Goal: Information Seeking & Learning: Check status

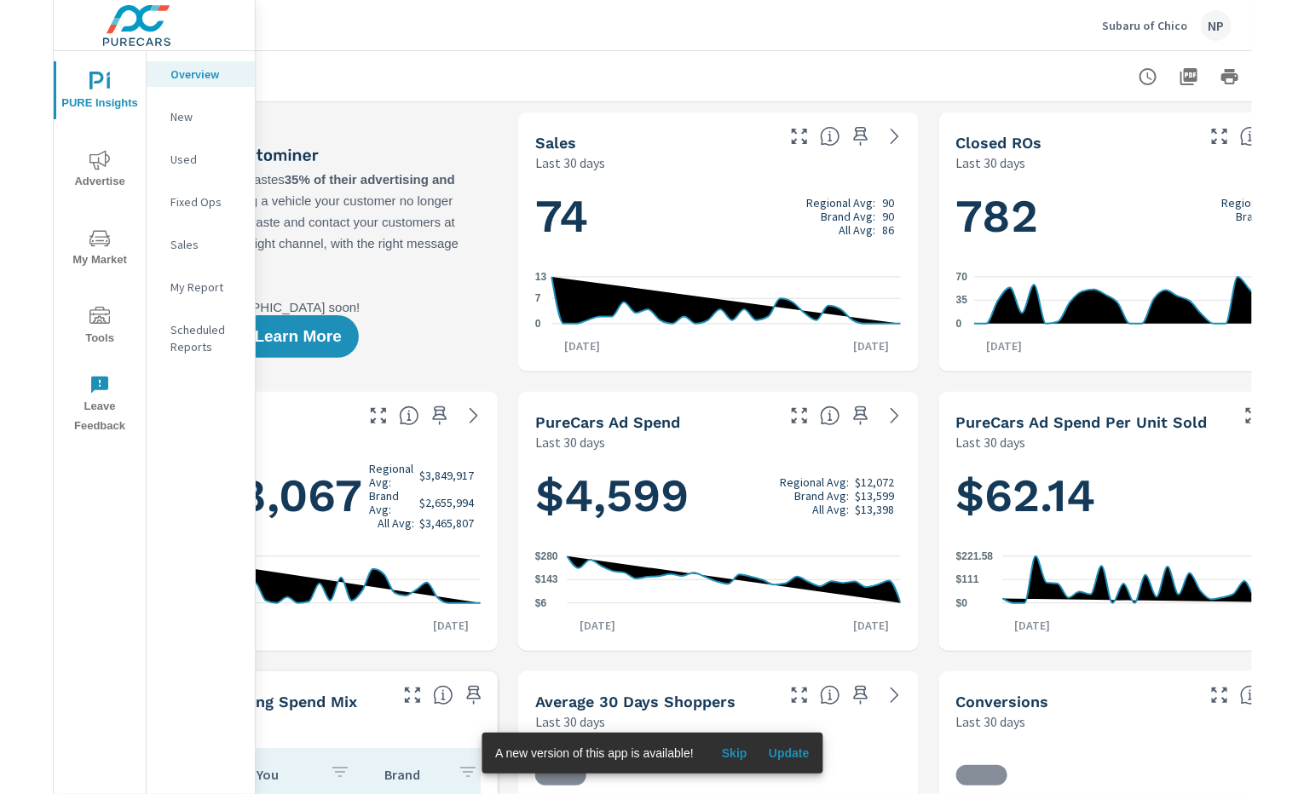
scroll to position [0, 185]
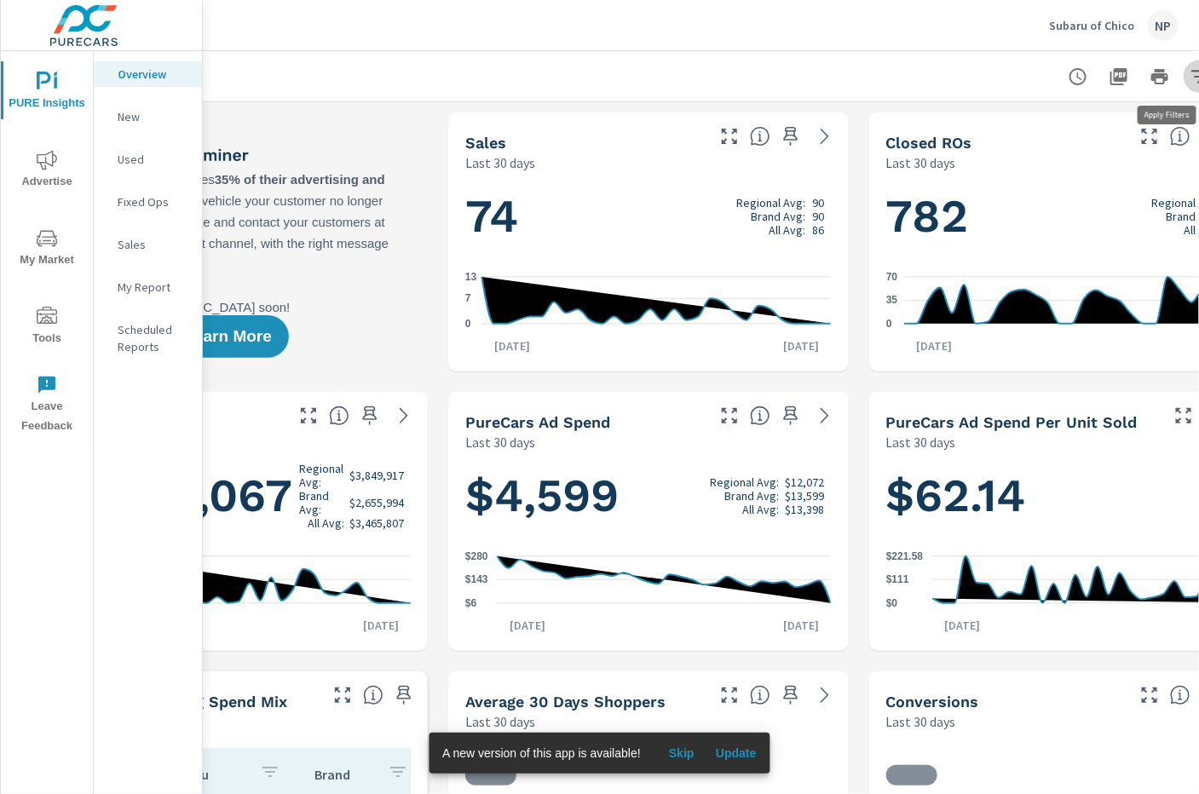
click at [1192, 75] on icon "button" at bounding box center [1200, 76] width 20 height 20
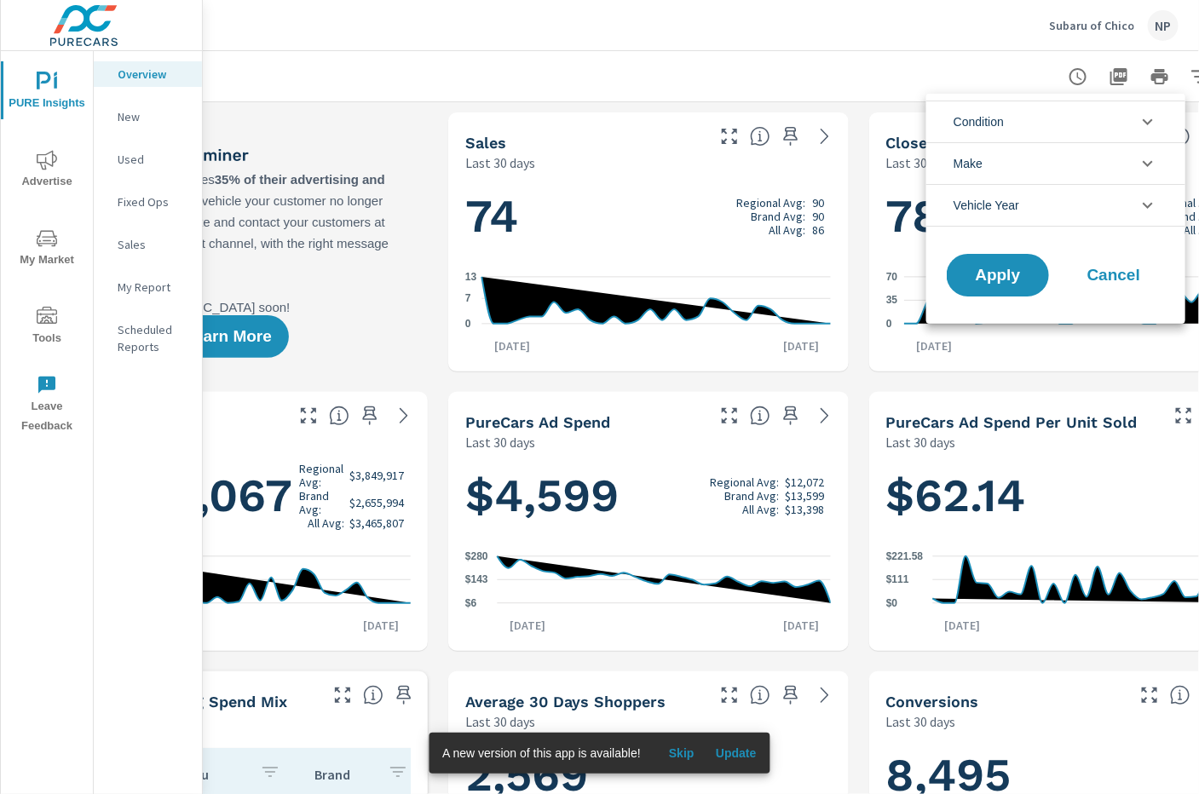
click at [1039, 65] on div at bounding box center [599, 397] width 1199 height 794
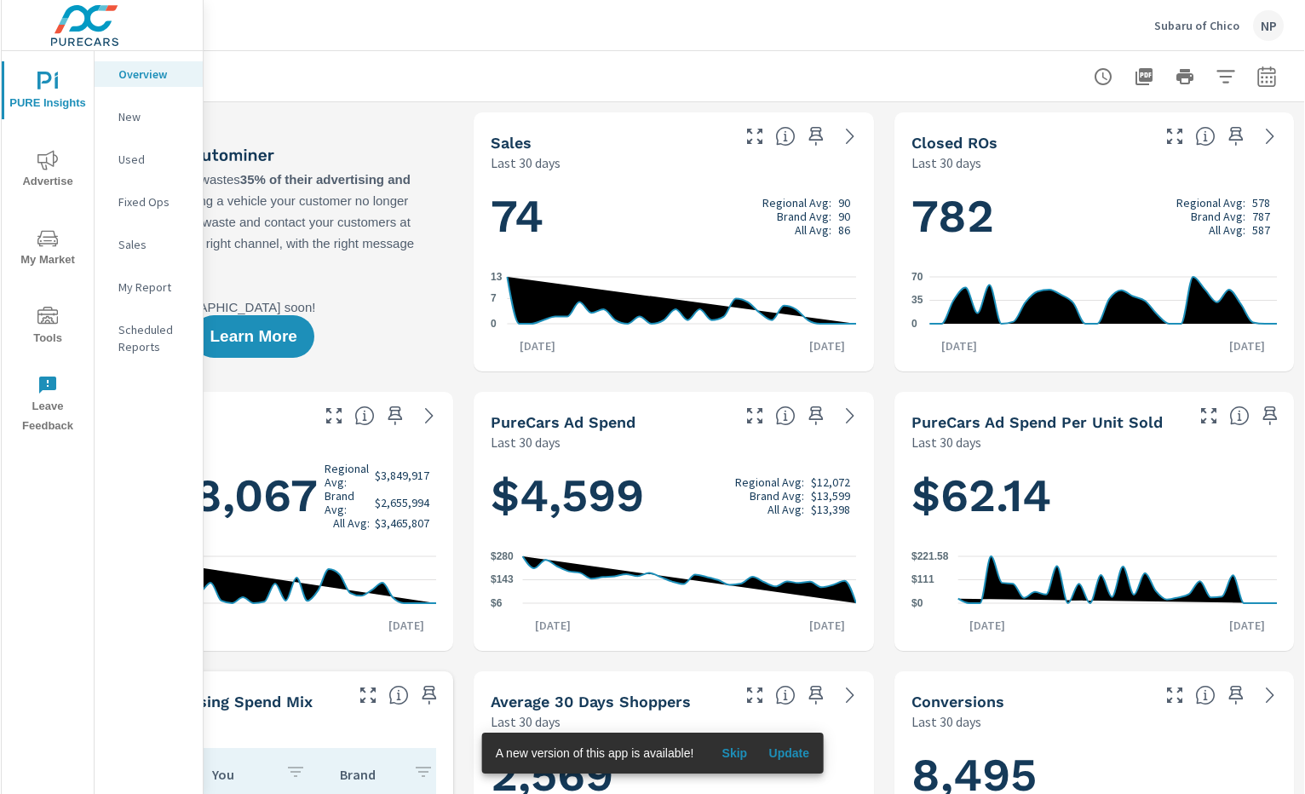
scroll to position [0, 158]
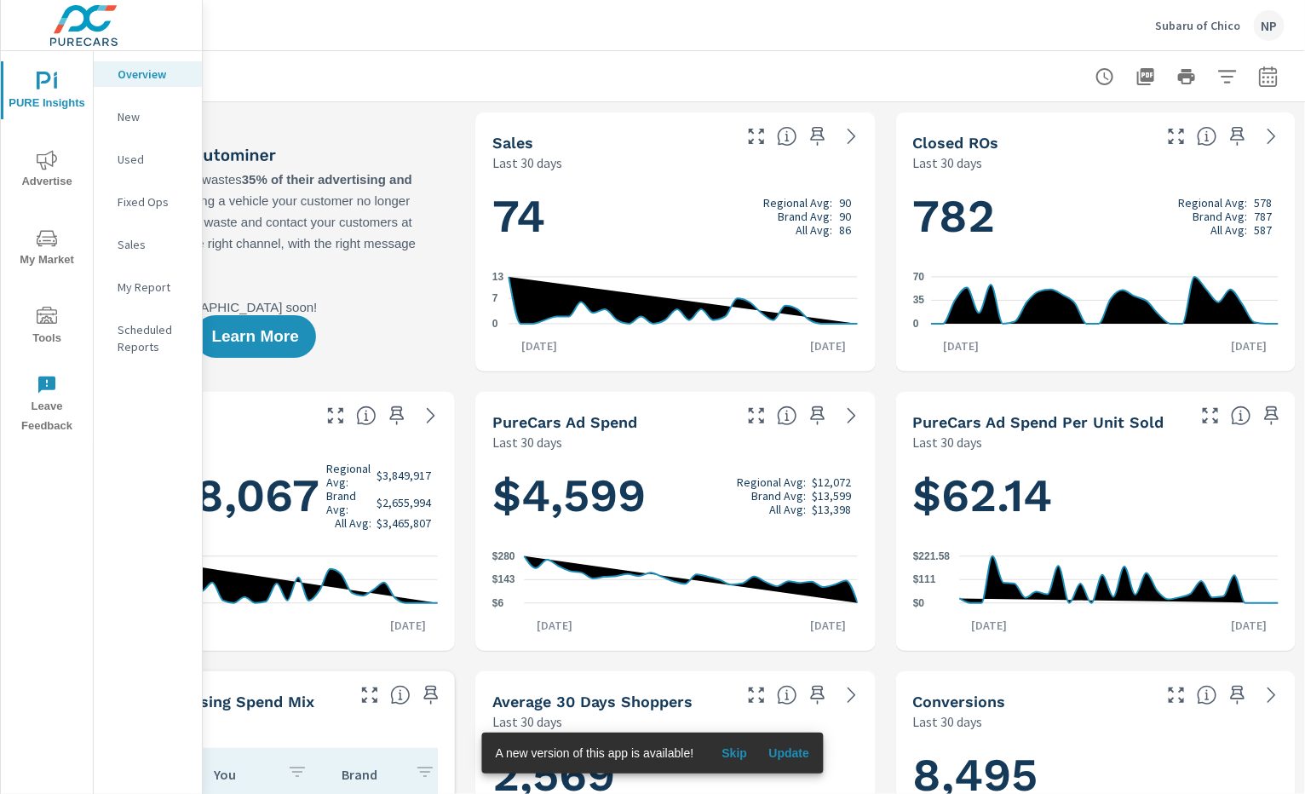
click at [1198, 80] on button "button" at bounding box center [1269, 77] width 34 height 34
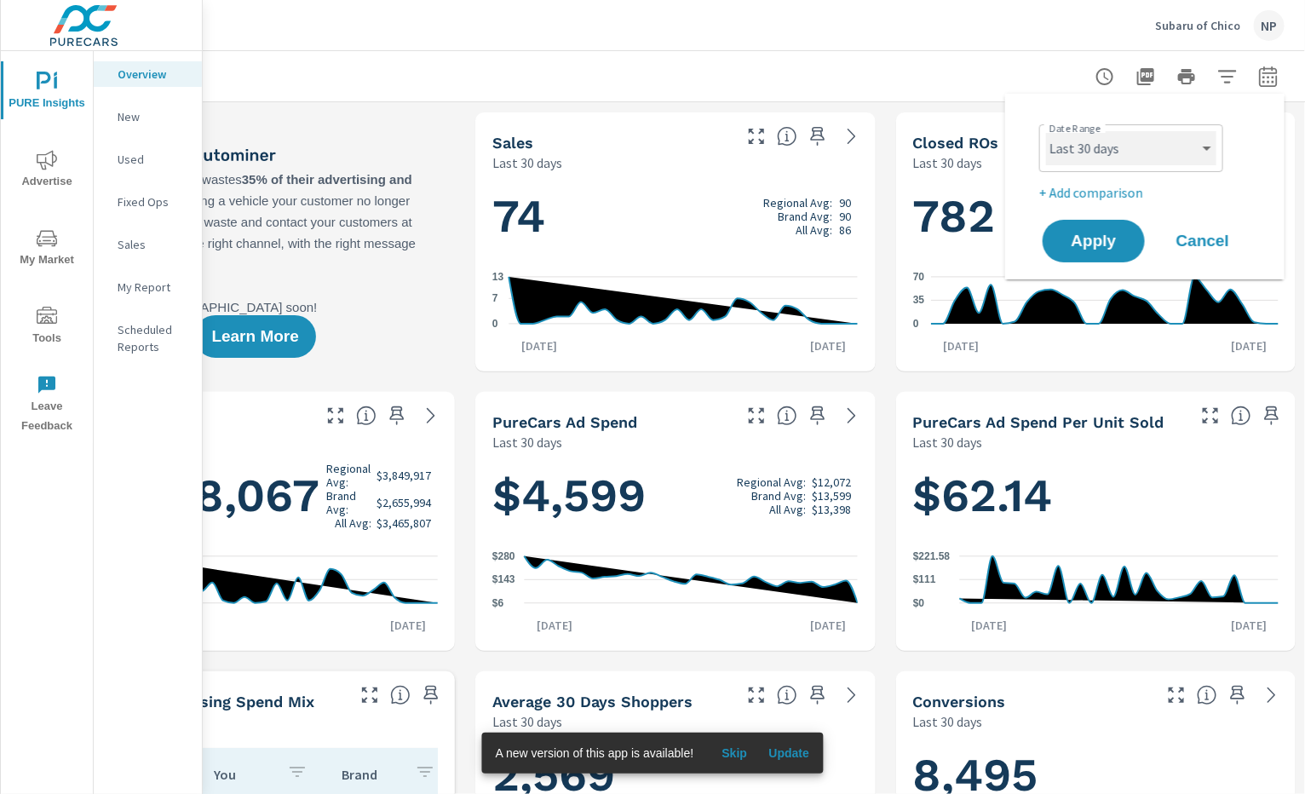
click at [1141, 141] on select "Custom Yesterday Last week Last 7 days Last 14 days Last 30 days Last 45 days L…" at bounding box center [1131, 148] width 170 height 34
click at [1046, 131] on select "Custom Yesterday Last week Last 7 days Last 14 days Last 30 days Last 45 days L…" at bounding box center [1131, 148] width 170 height 34
select select "Last 14 days"
click at [1101, 236] on span "Apply" at bounding box center [1094, 241] width 70 height 16
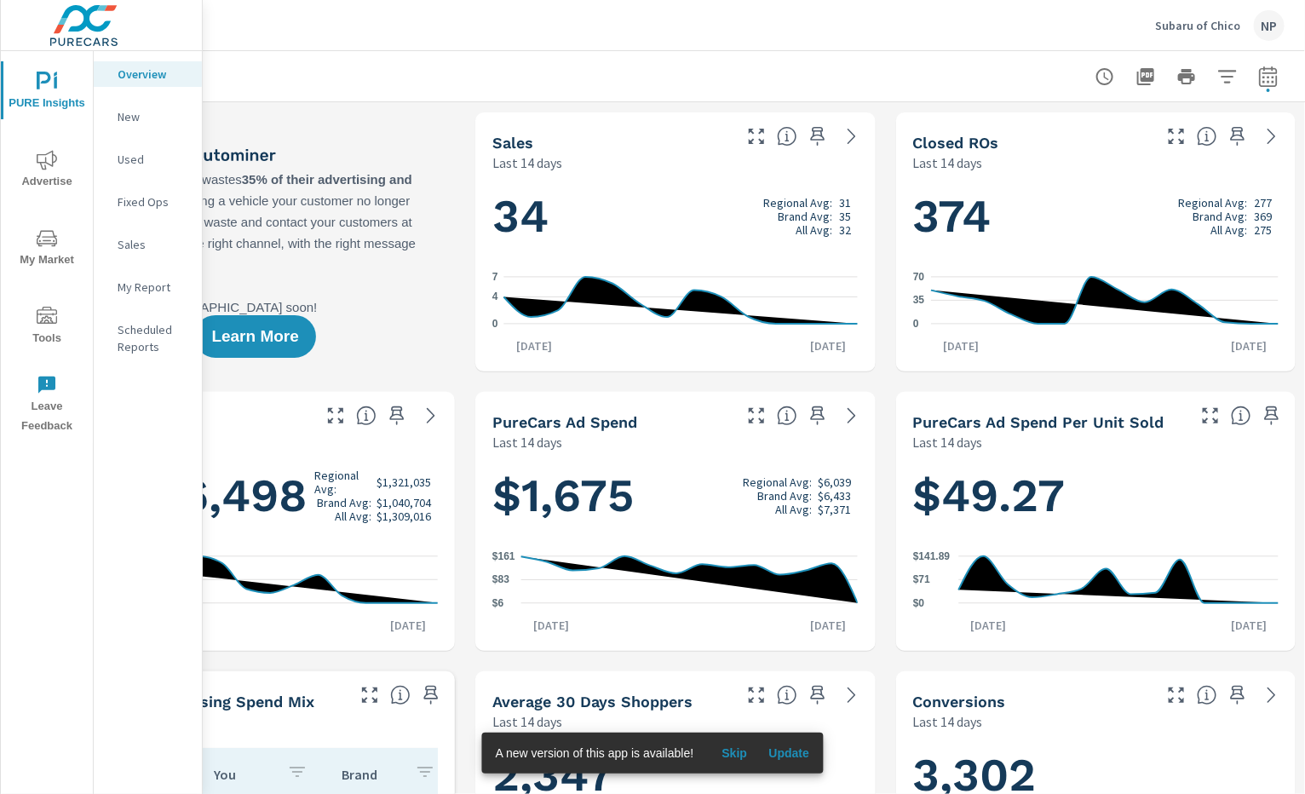
click at [49, 167] on icon "nav menu" at bounding box center [47, 160] width 20 height 20
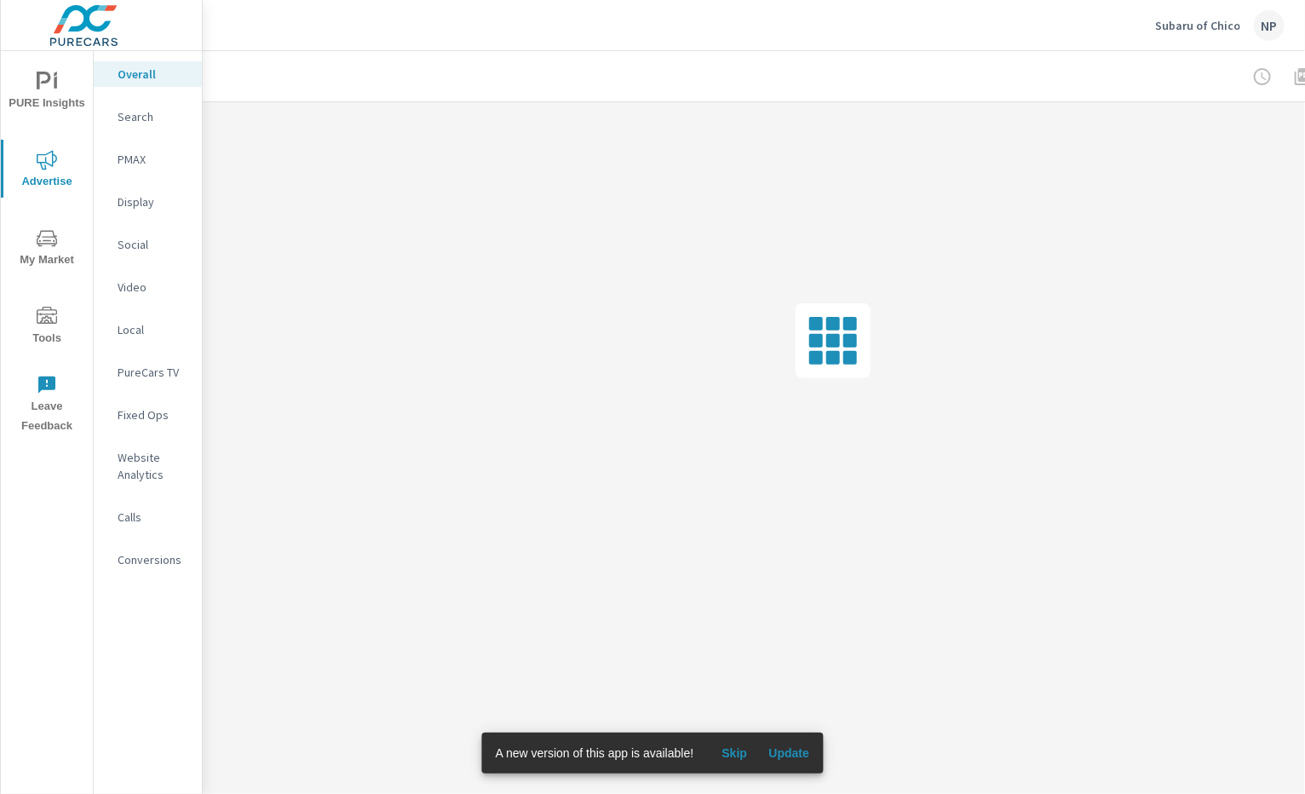
click at [136, 156] on p "PMAX" at bounding box center [153, 159] width 71 height 17
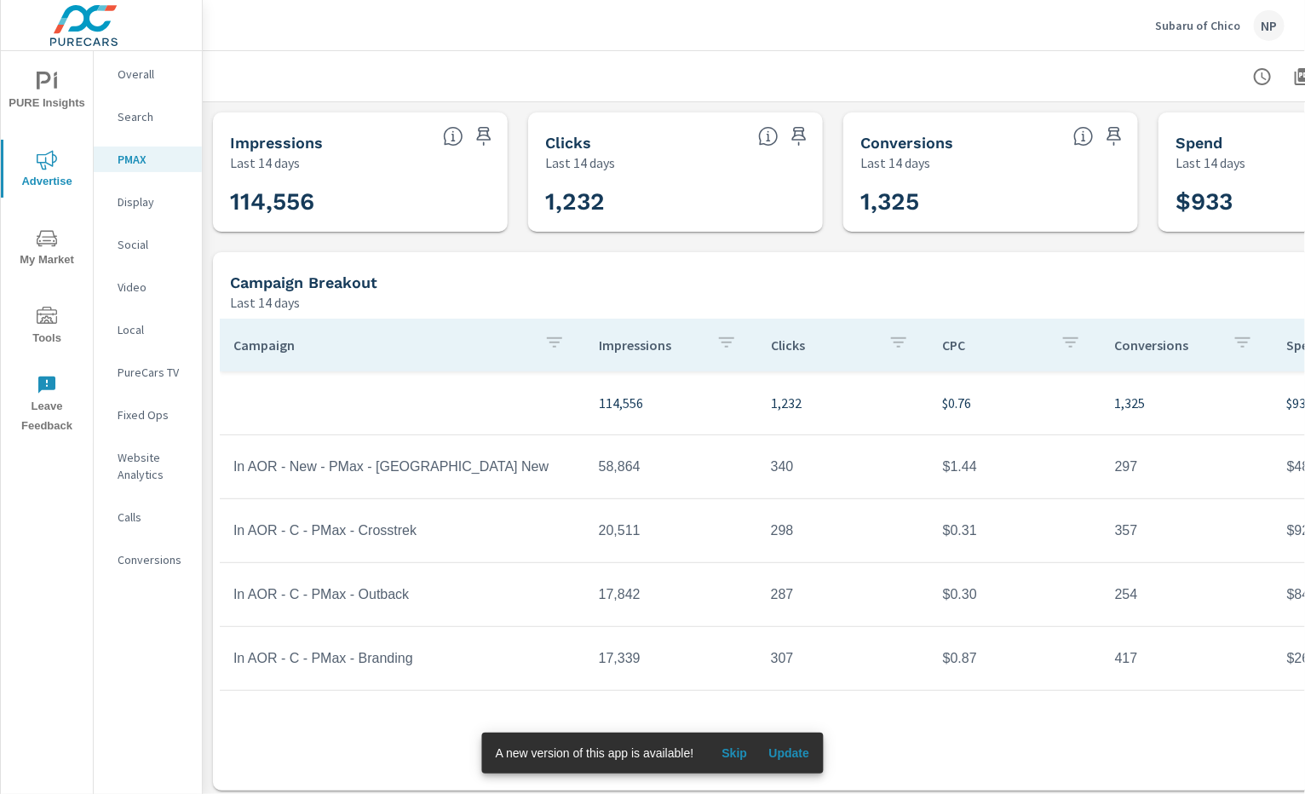
click at [130, 556] on p "Conversions" at bounding box center [153, 559] width 71 height 17
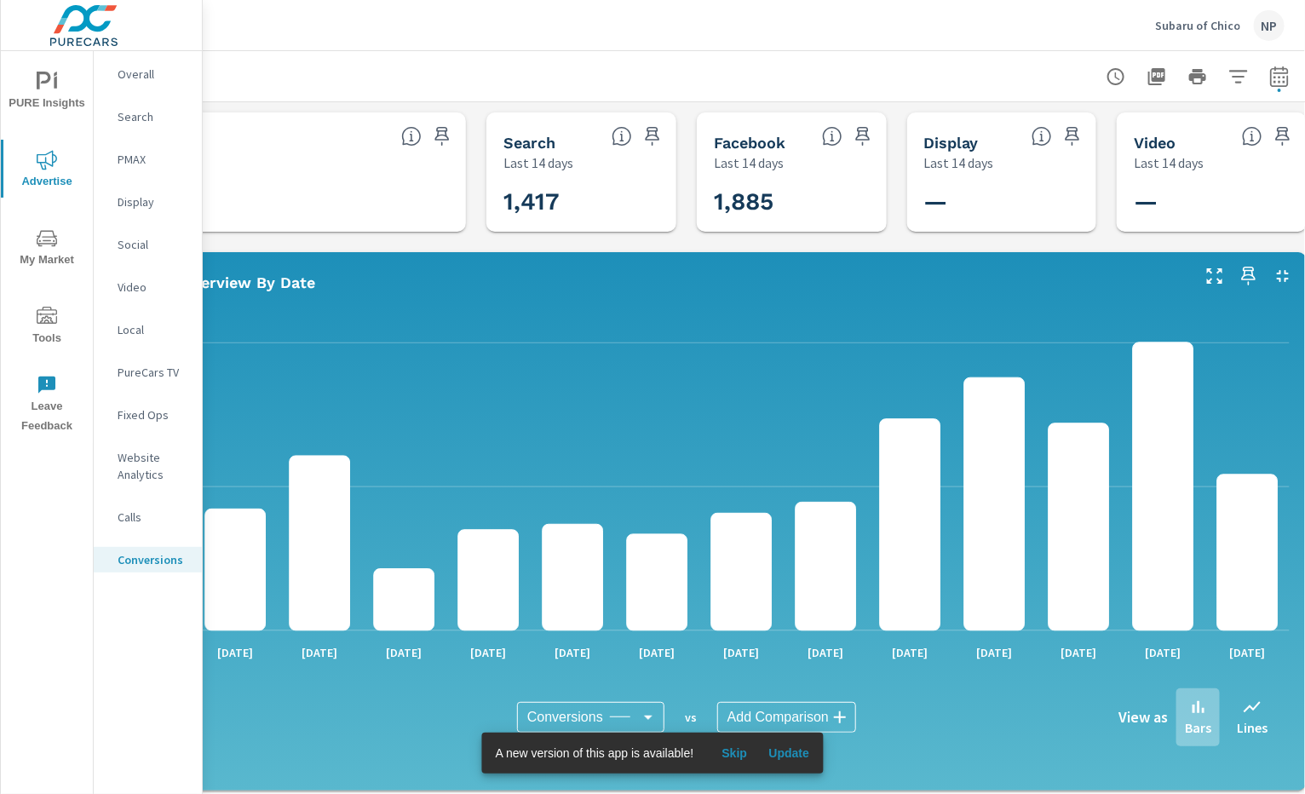
scroll to position [0, 158]
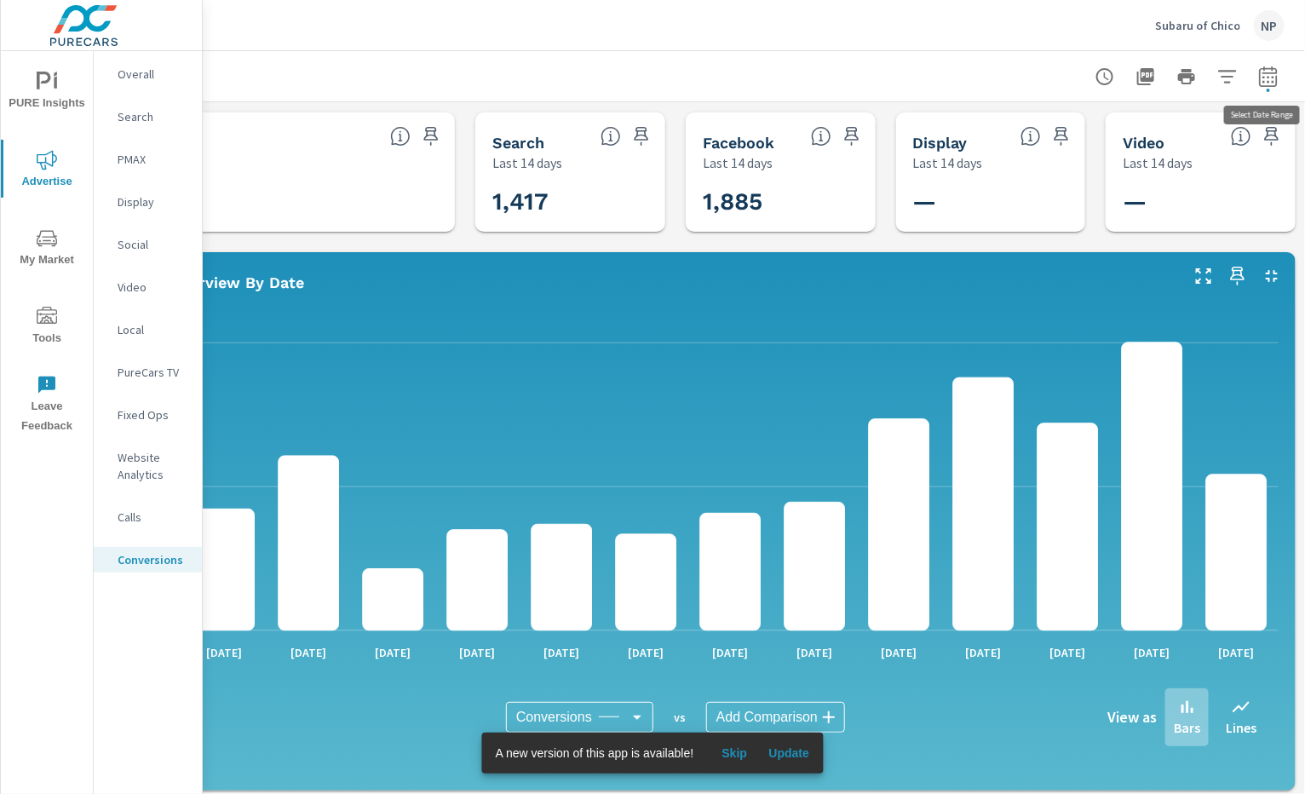
click at [1198, 75] on icon "button" at bounding box center [1268, 76] width 20 height 20
select select "Last 14 days"
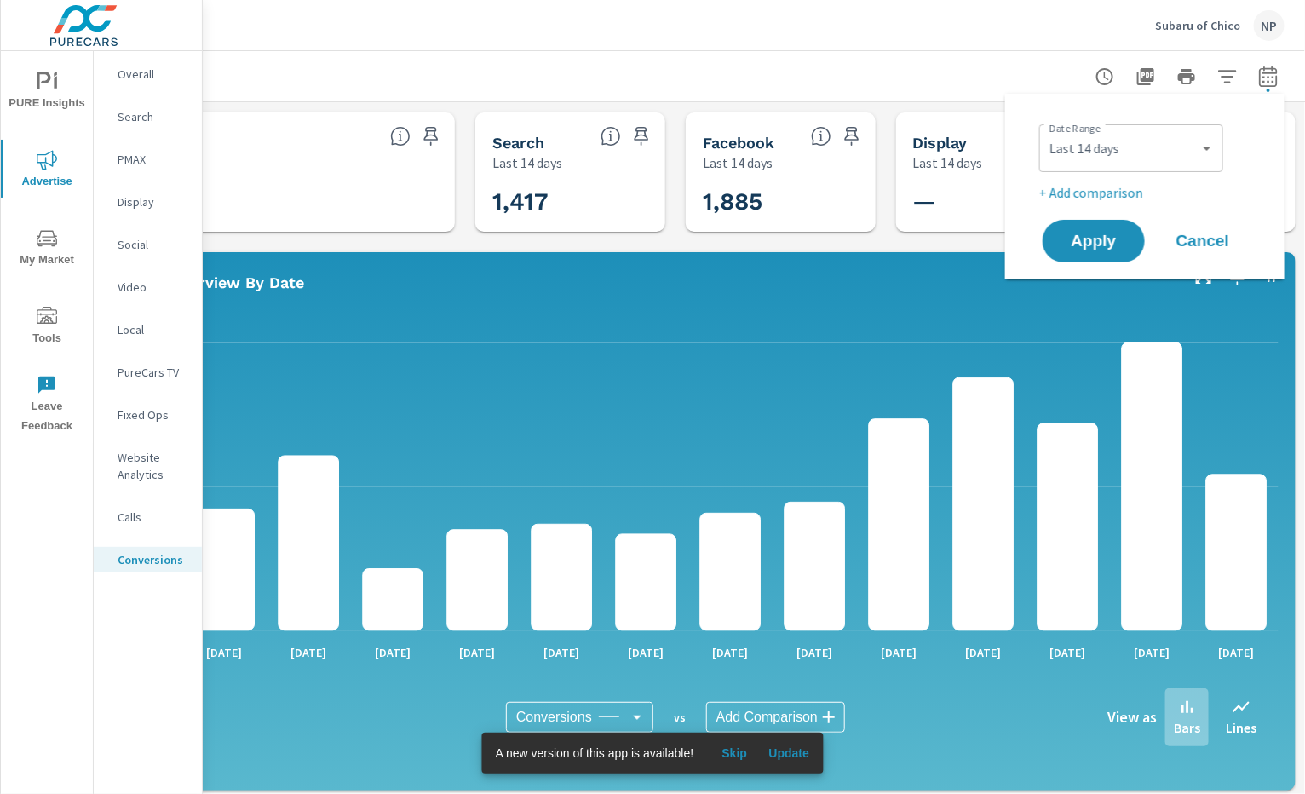
click at [1134, 189] on p "+ Add comparison" at bounding box center [1148, 192] width 218 height 20
select select "Previous period"
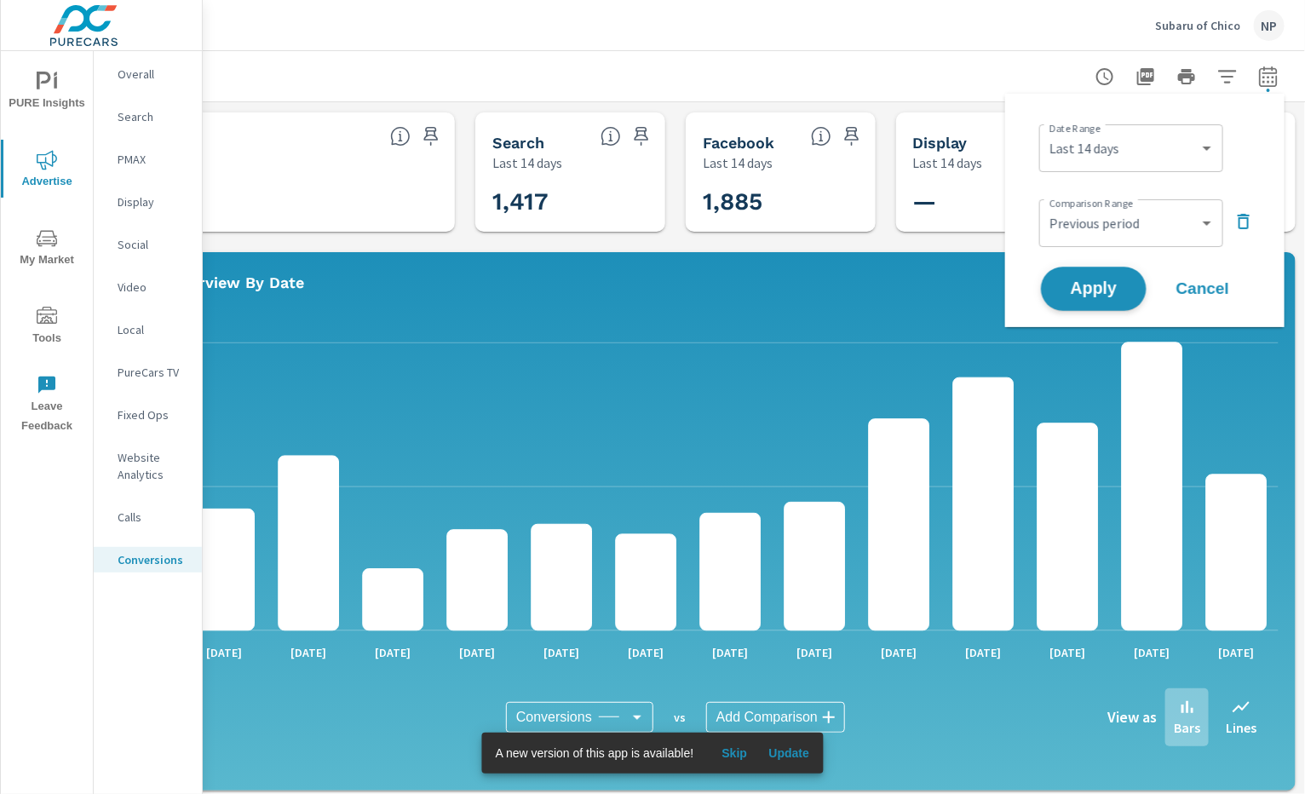
click at [1115, 277] on button "Apply" at bounding box center [1094, 289] width 106 height 44
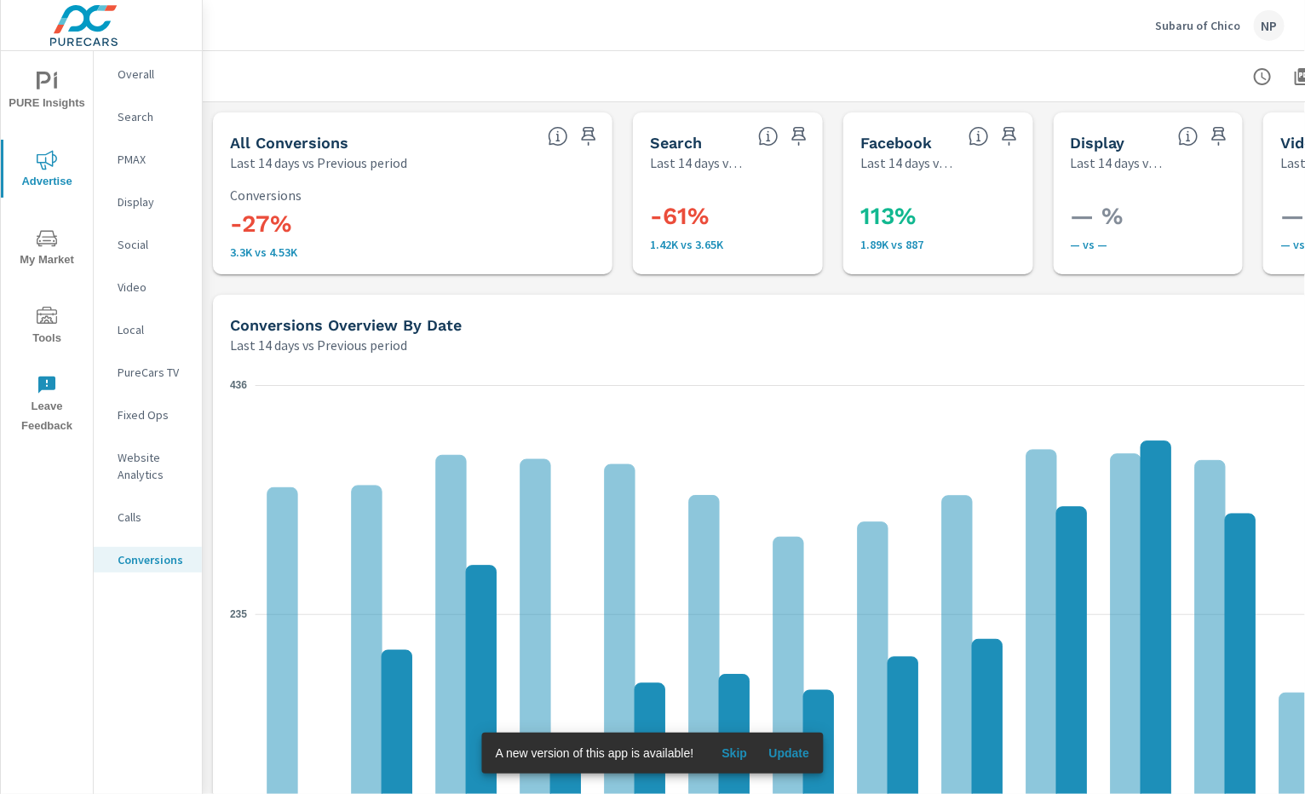
click at [769, 179] on div "-61% 1.42K vs 3.65K" at bounding box center [728, 223] width 176 height 89
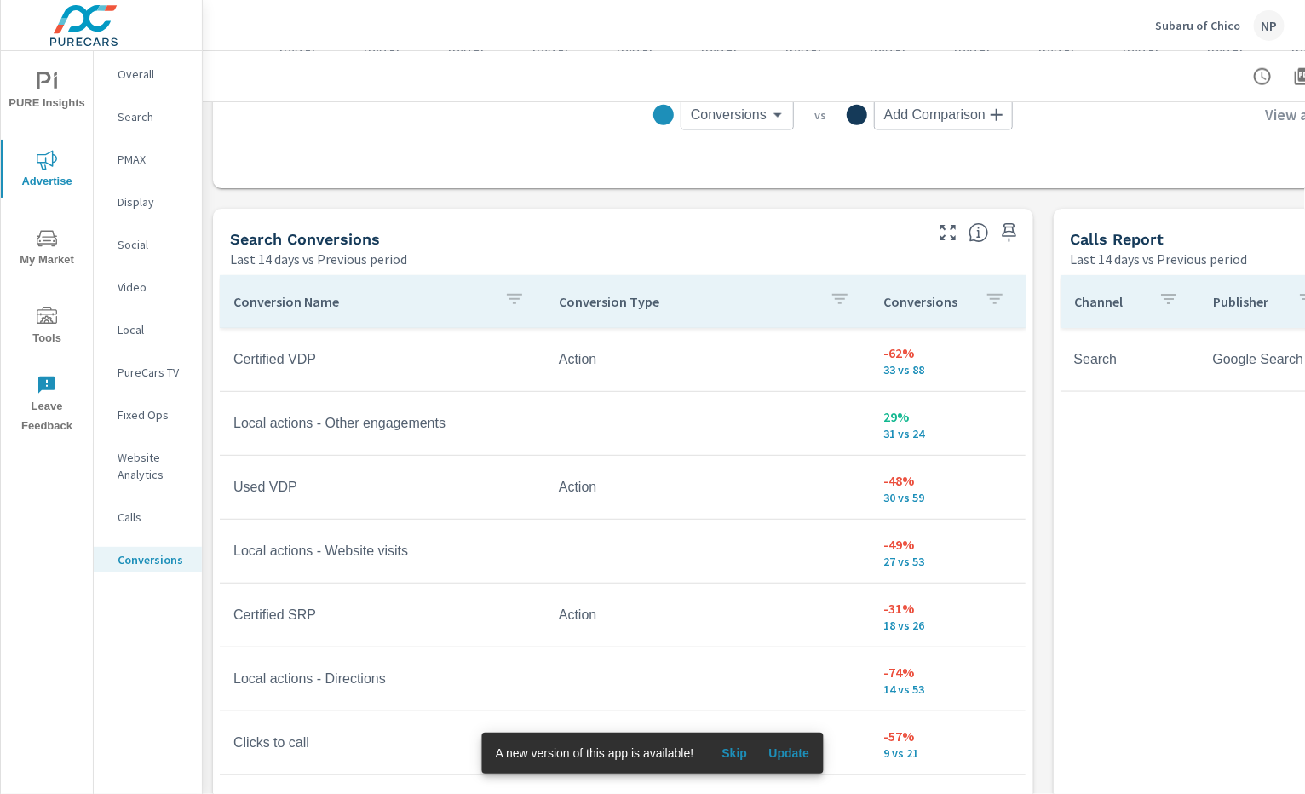
scroll to position [907, 0]
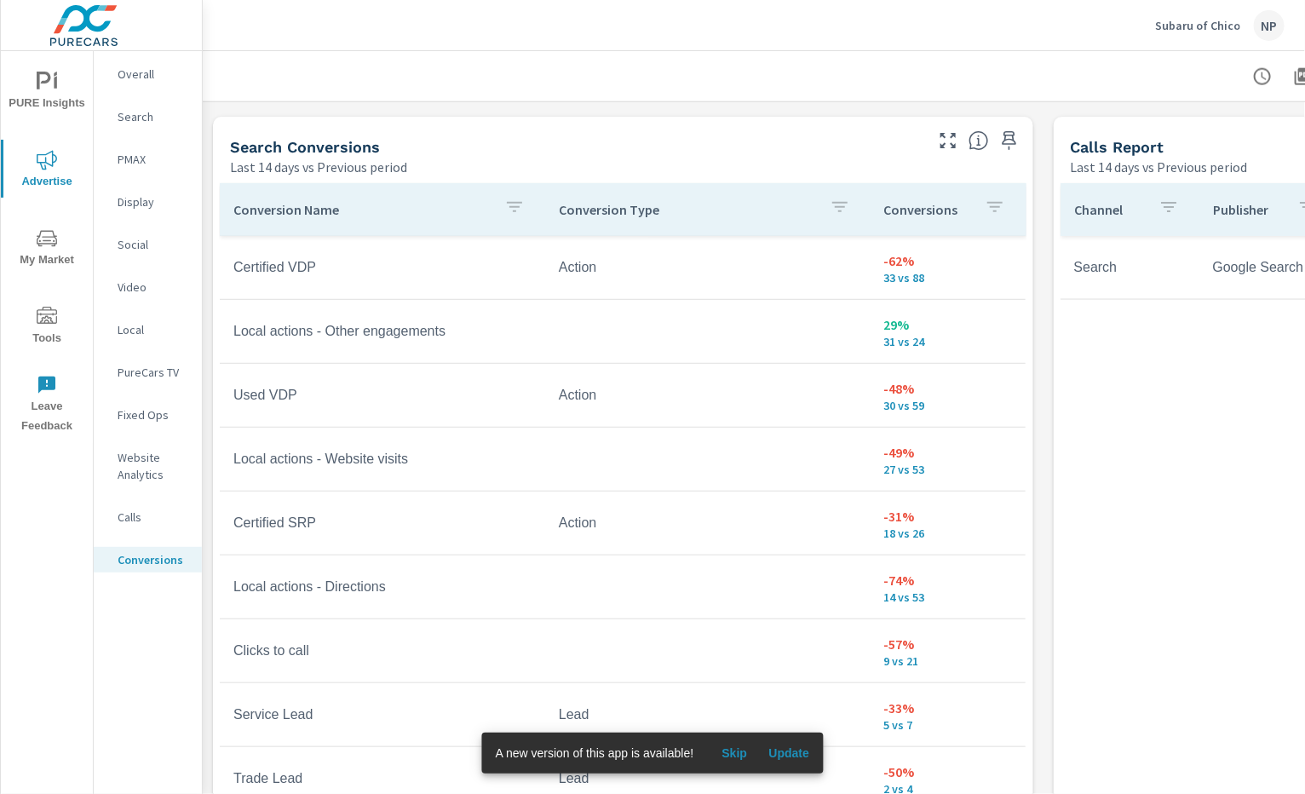
scroll to position [194, 0]
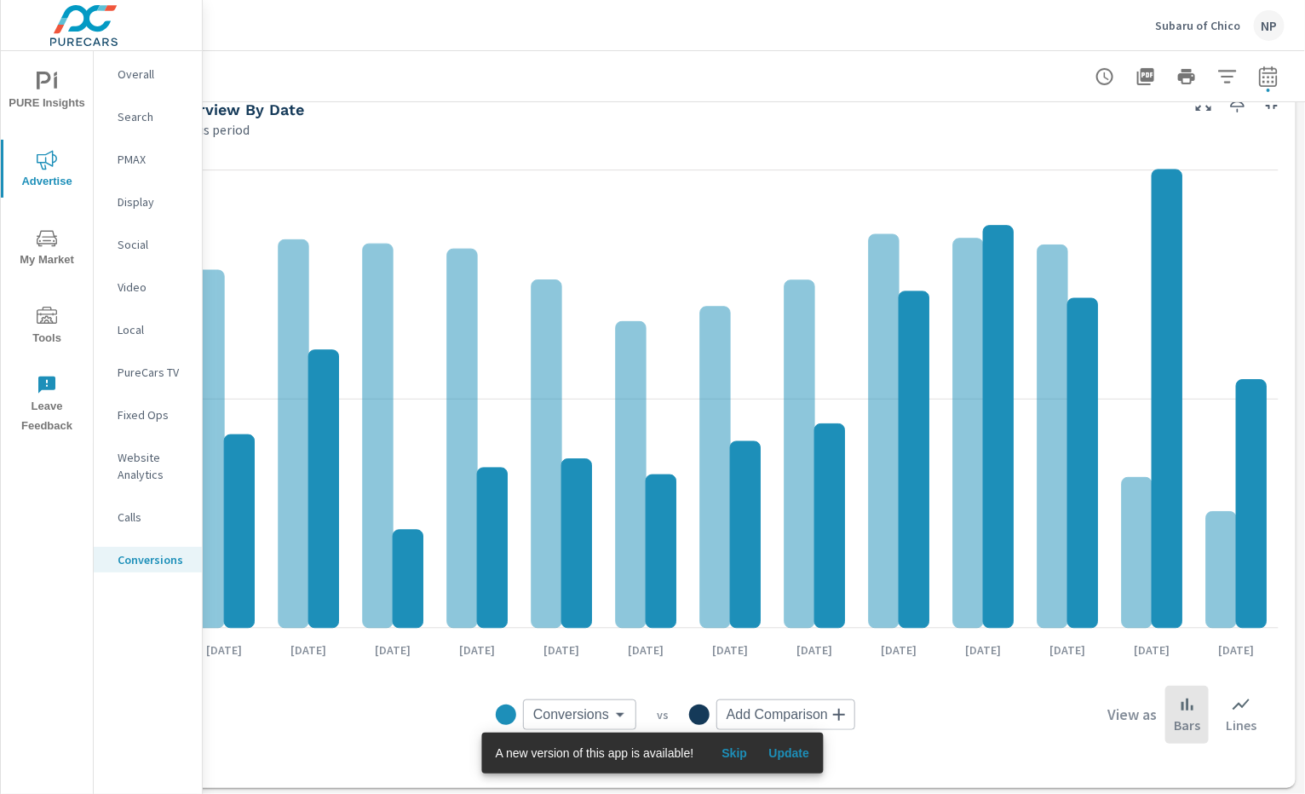
scroll to position [0, 158]
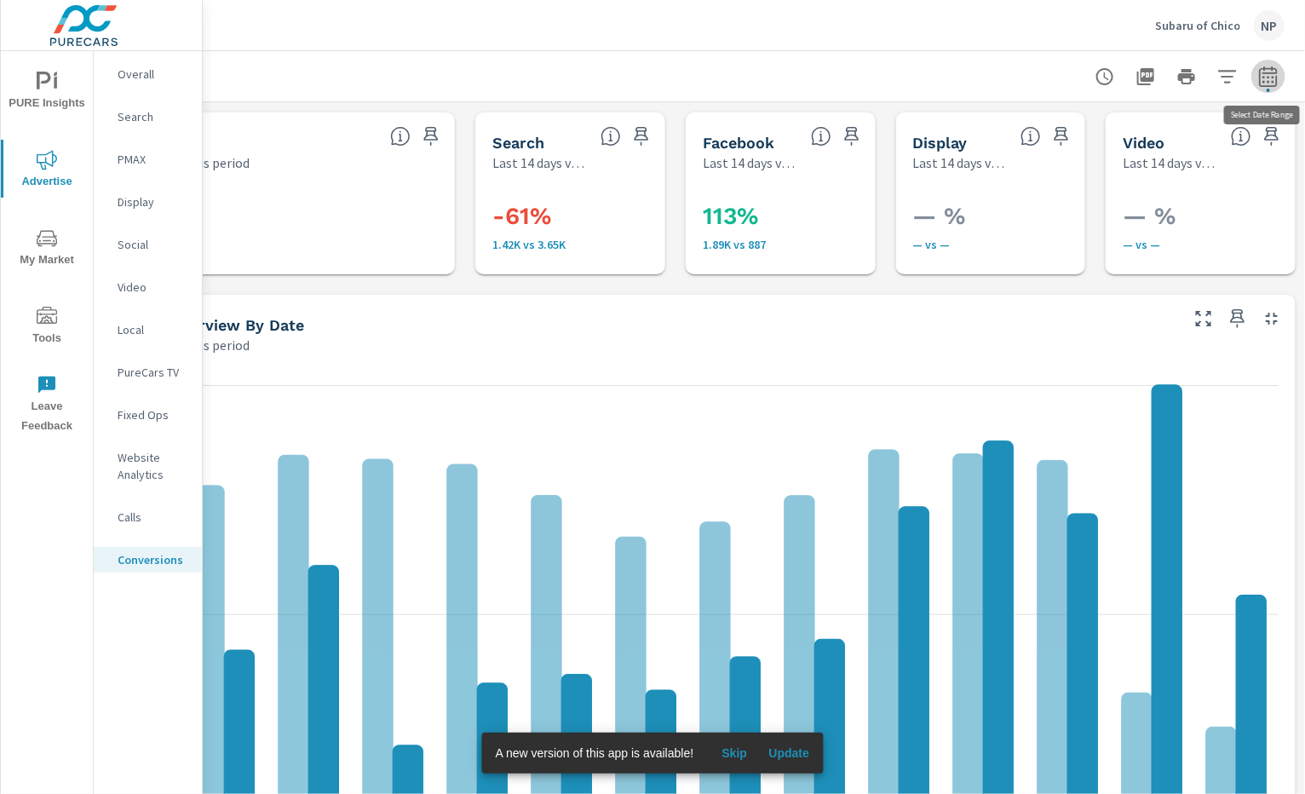
click at [1198, 72] on icon "button" at bounding box center [1268, 76] width 20 height 20
select select "Last 14 days"
select select "Previous period"
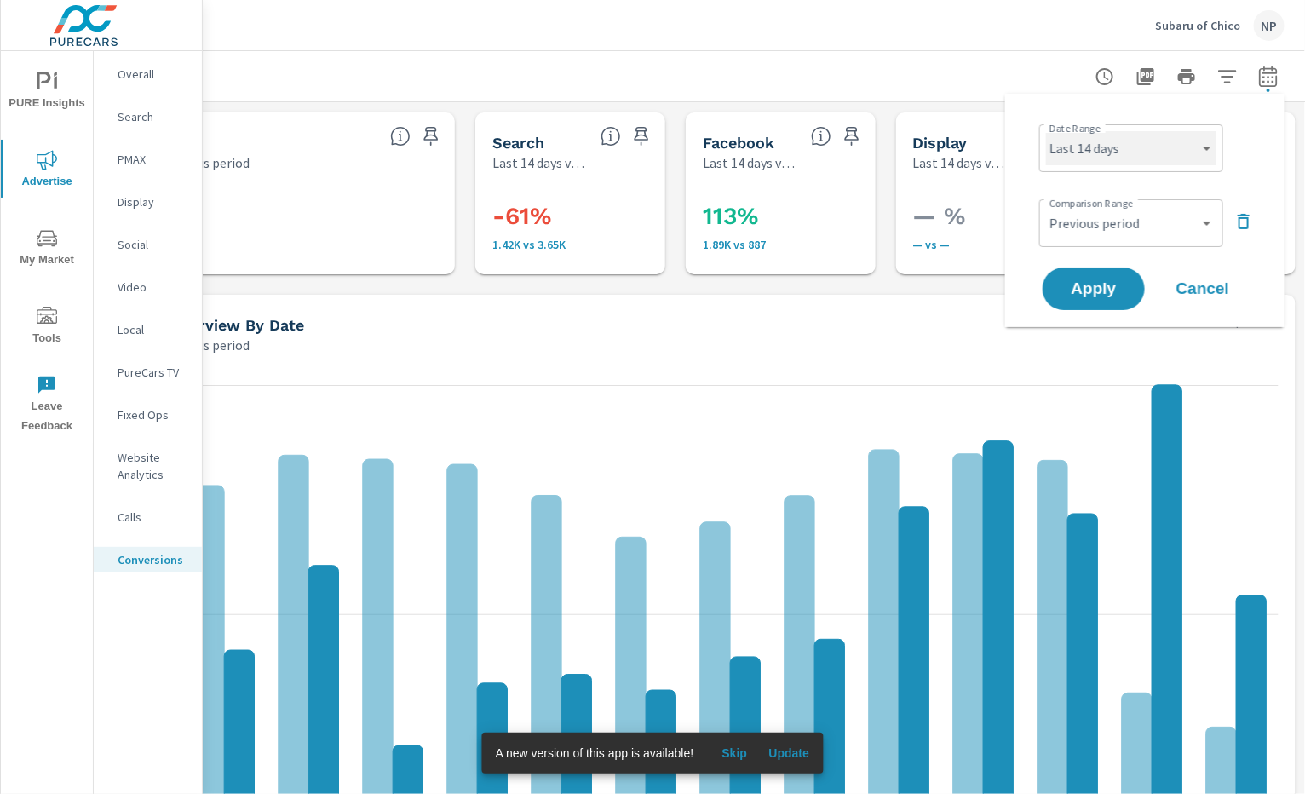
click at [1161, 143] on select "Custom Yesterday Last week Last 7 days Last 14 days Last 30 days Last 45 days L…" at bounding box center [1131, 148] width 170 height 34
click at [1046, 131] on select "Custom Yesterday Last week Last 7 days Last 14 days Last 30 days Last 45 days L…" at bounding box center [1131, 148] width 170 height 34
select select "Month to date"
click at [1120, 274] on button "Apply" at bounding box center [1094, 289] width 106 height 44
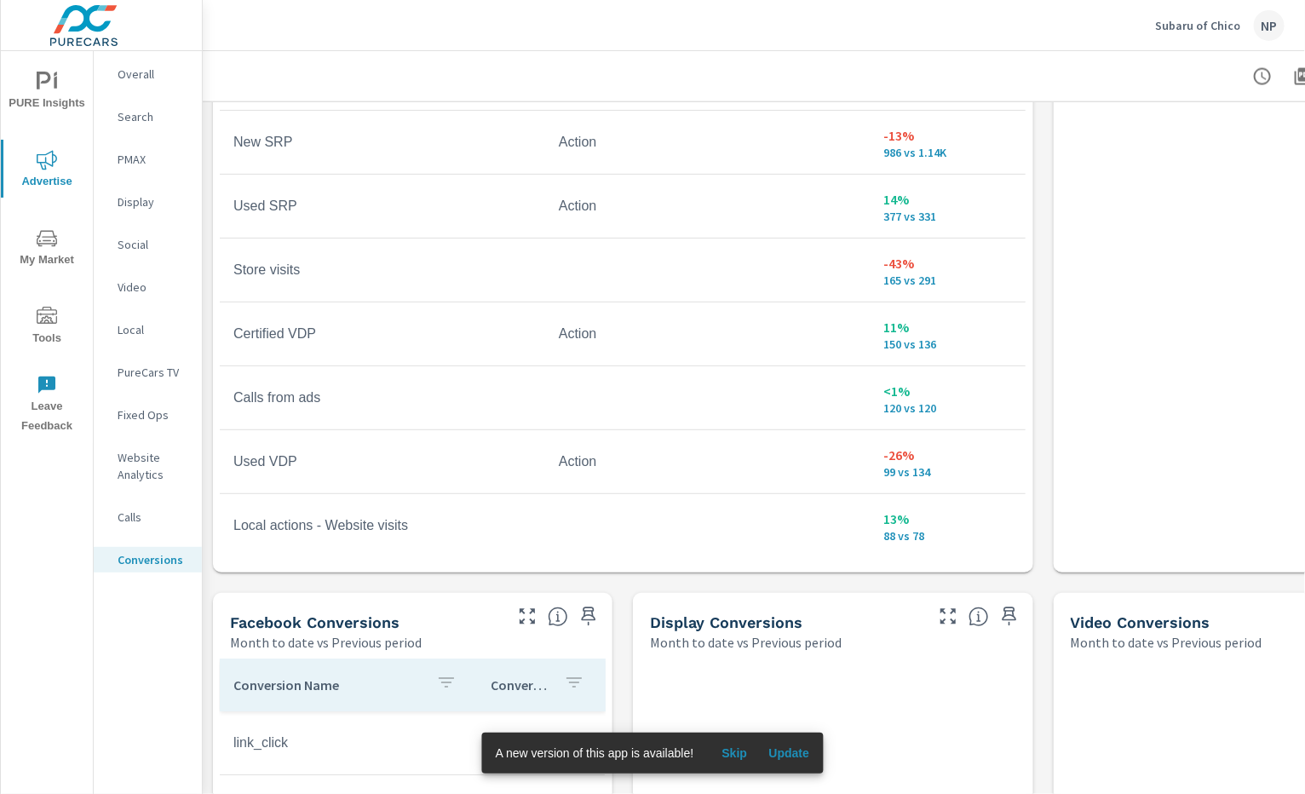
scroll to position [1193, 0]
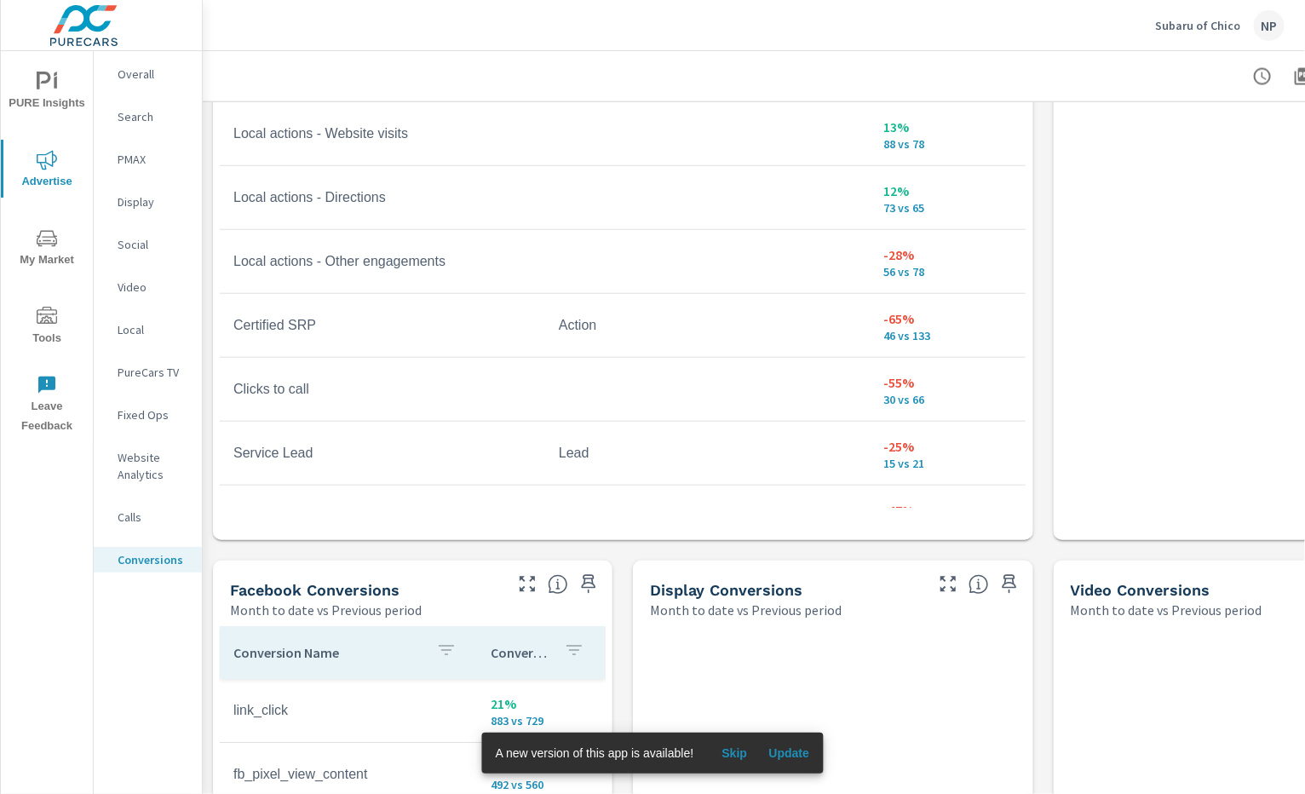
scroll to position [377, 0]
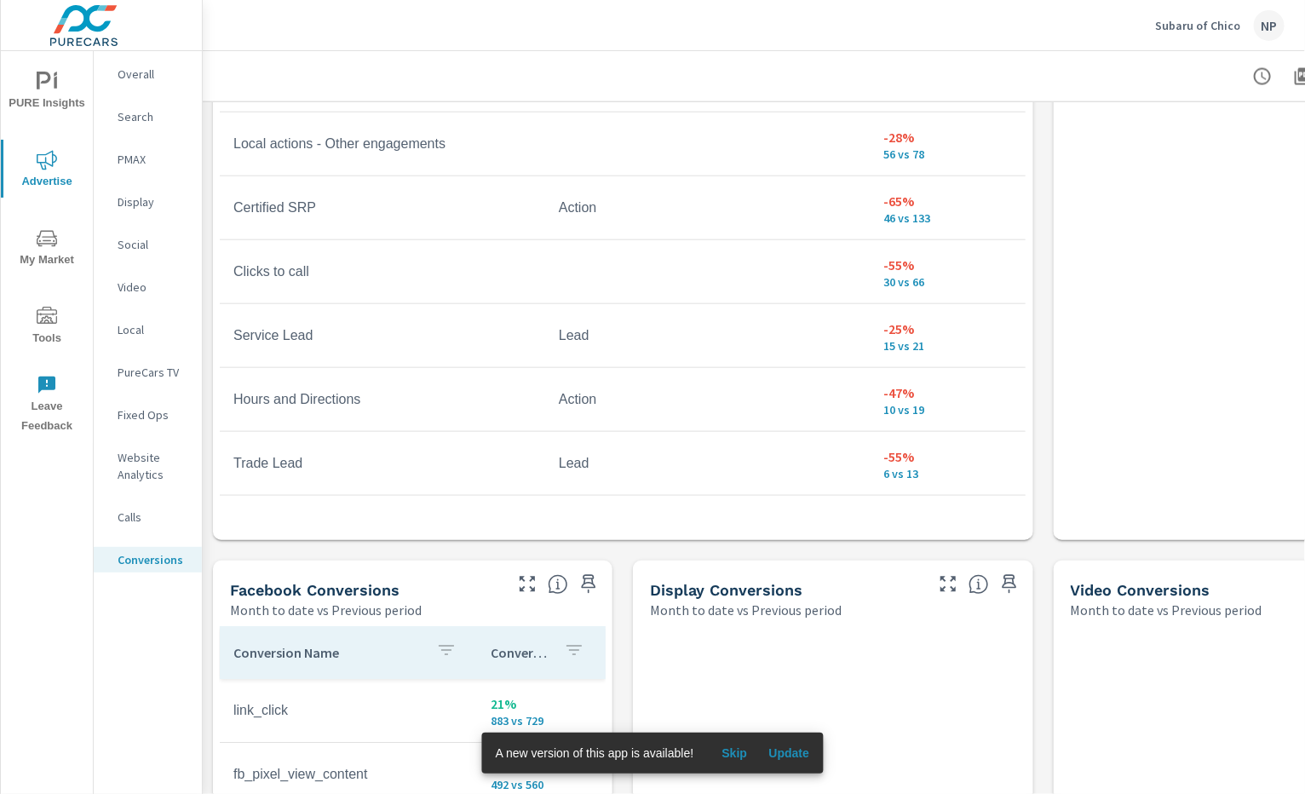
scroll to position [509, 0]
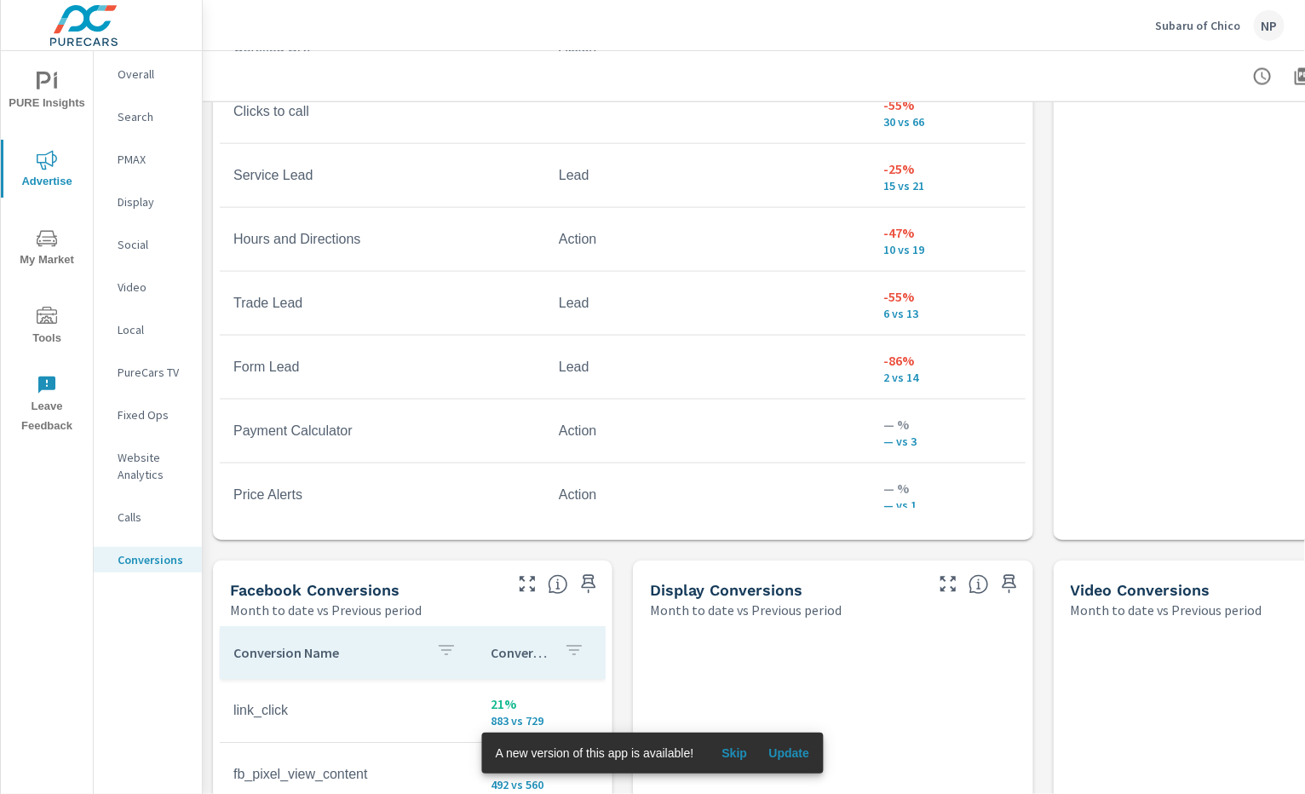
scroll to position [675, 0]
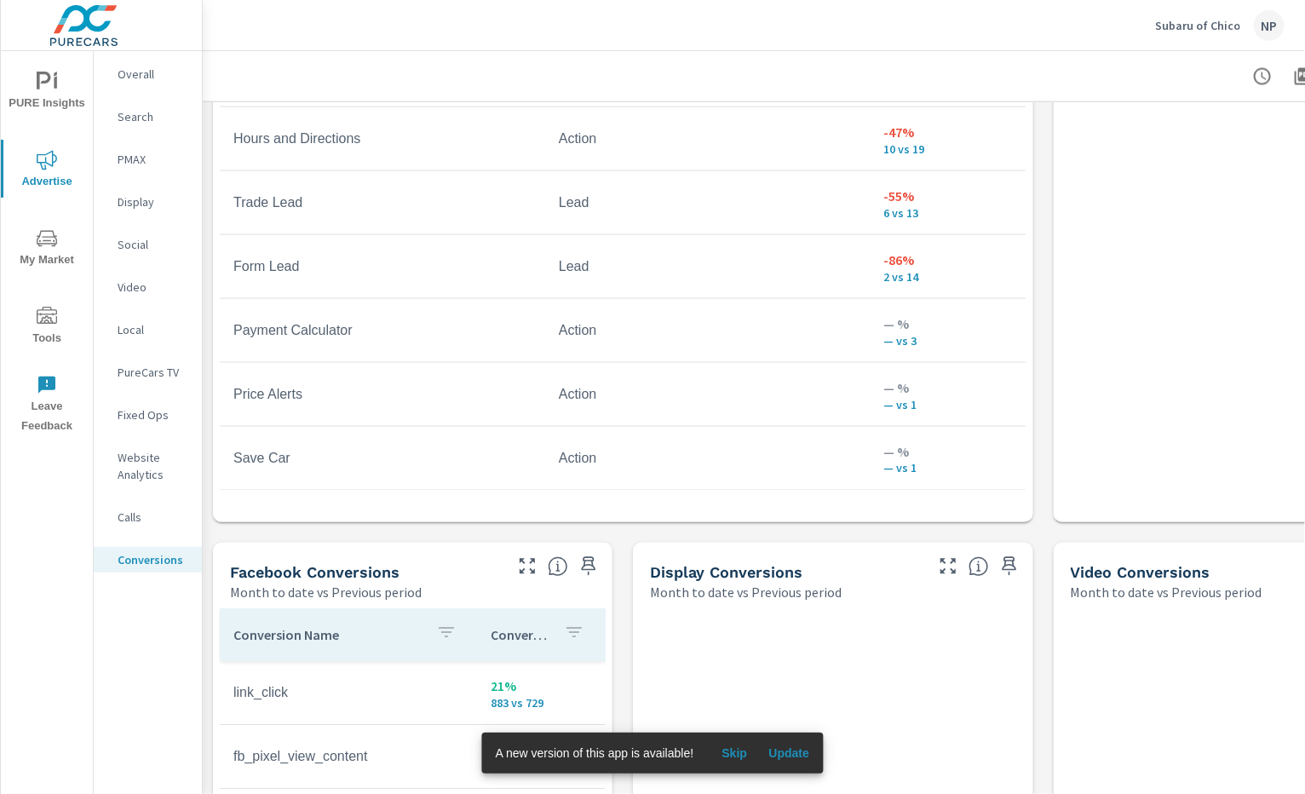
scroll to position [1217, 0]
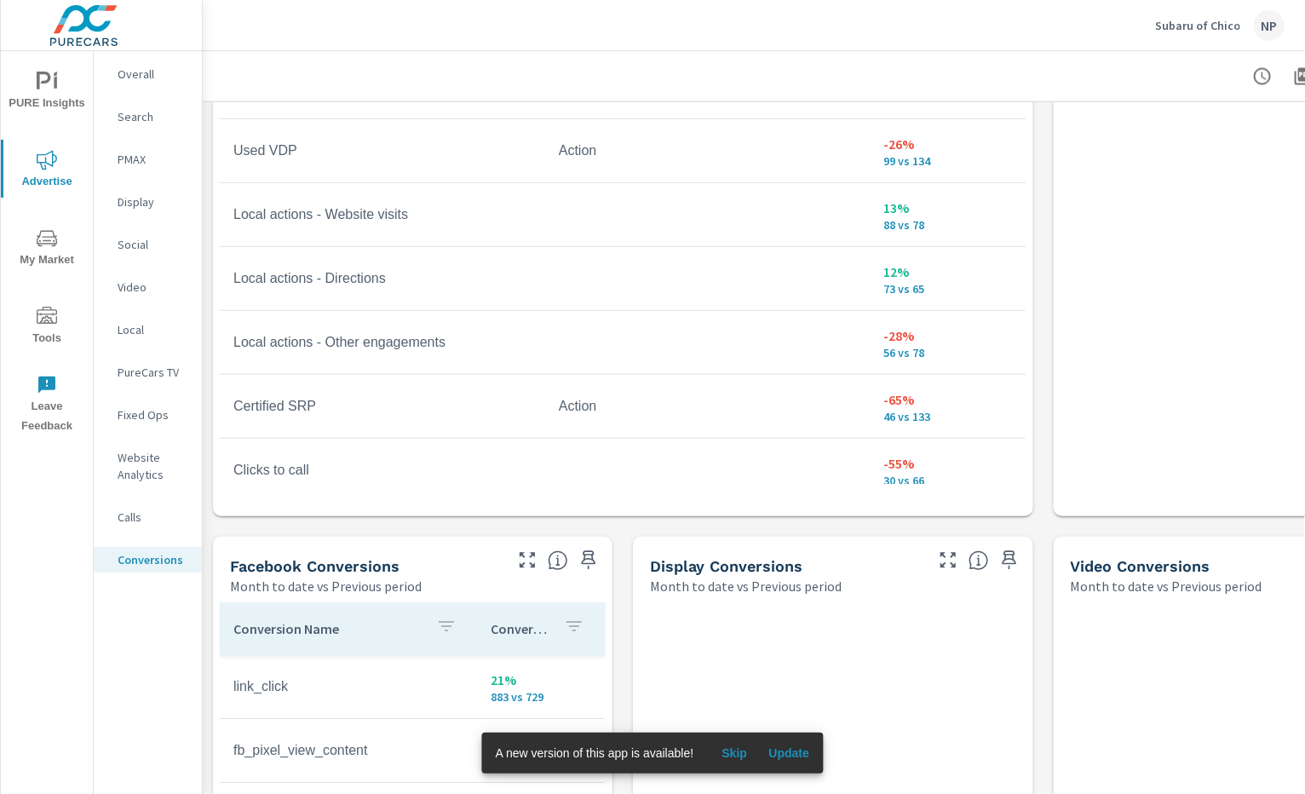
scroll to position [129, 0]
